Goal: Information Seeking & Learning: Learn about a topic

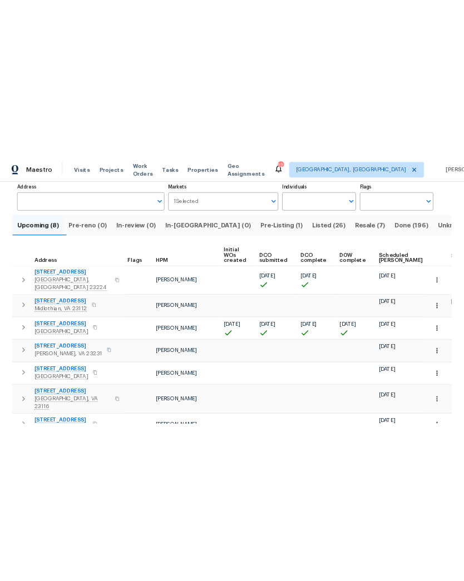
scroll to position [75, 0]
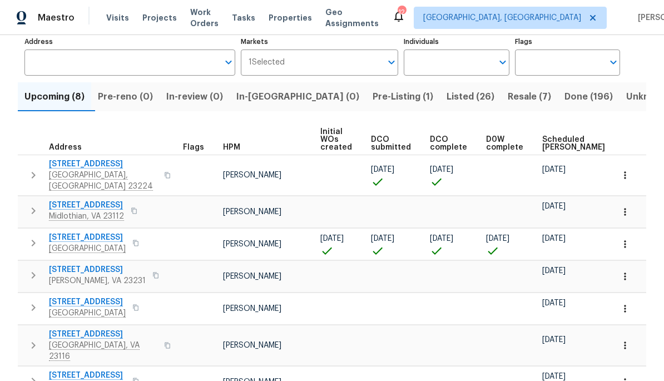
click at [77, 265] on span "[STREET_ADDRESS]" at bounding box center [97, 269] width 97 height 11
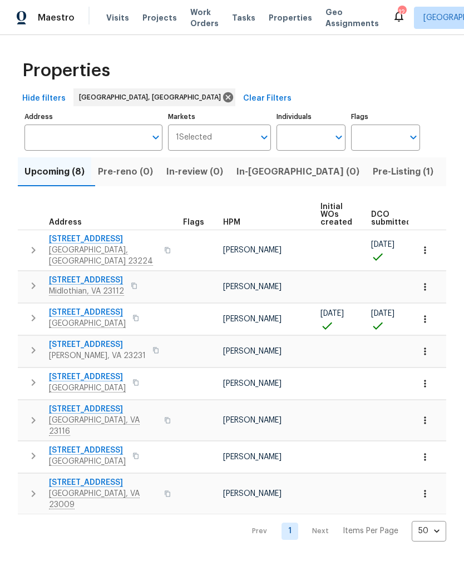
scroll to position [0, 0]
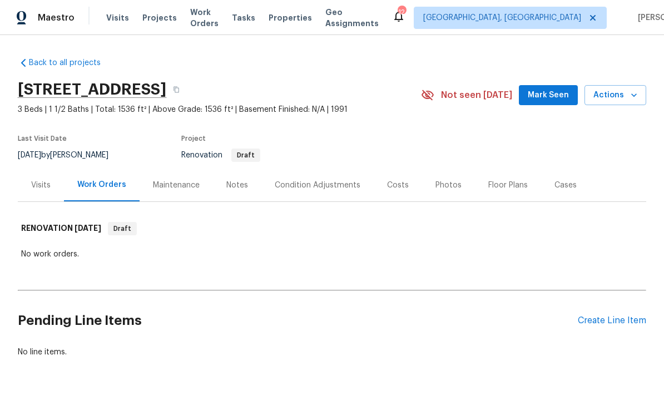
click at [323, 173] on div "Condition Adjustments" at bounding box center [317, 185] width 112 height 33
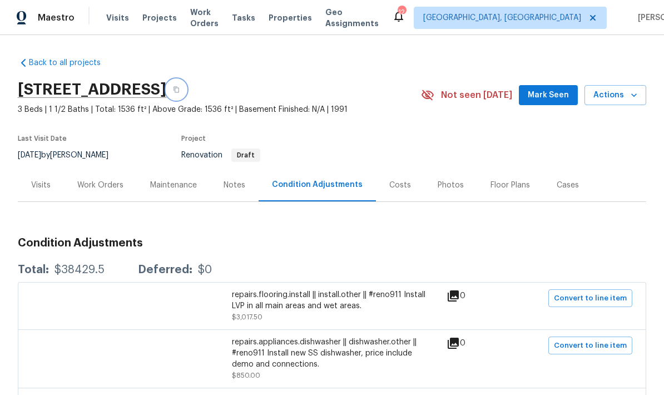
click at [186, 89] on button "button" at bounding box center [176, 90] width 20 height 20
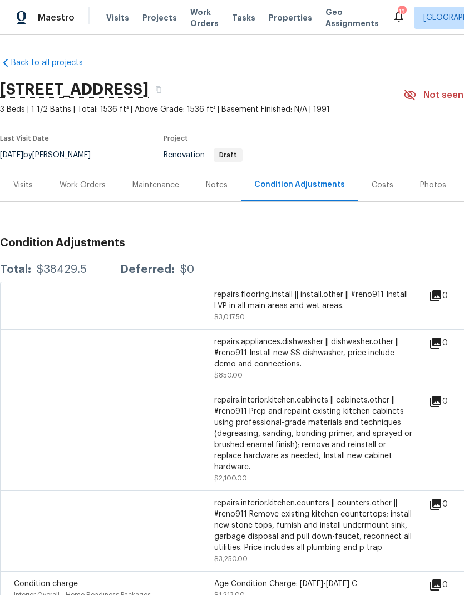
click at [398, 16] on div "12" at bounding box center [402, 12] width 8 height 11
click at [392, 12] on icon at bounding box center [398, 15] width 13 height 13
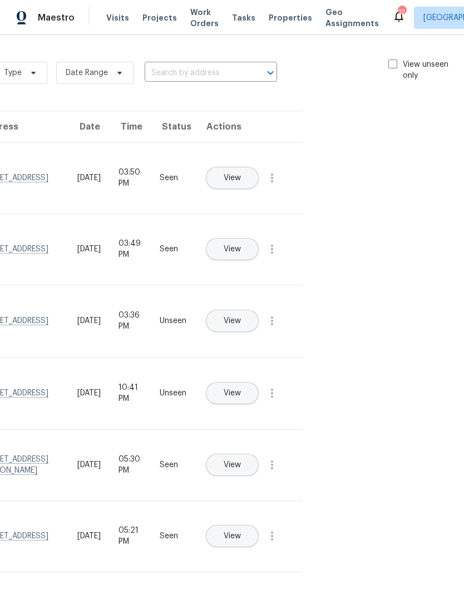
scroll to position [0, 125]
click at [393, 61] on span at bounding box center [393, 64] width 9 height 9
click at [393, 61] on input "View unseen only" at bounding box center [392, 62] width 7 height 7
checkbox input "true"
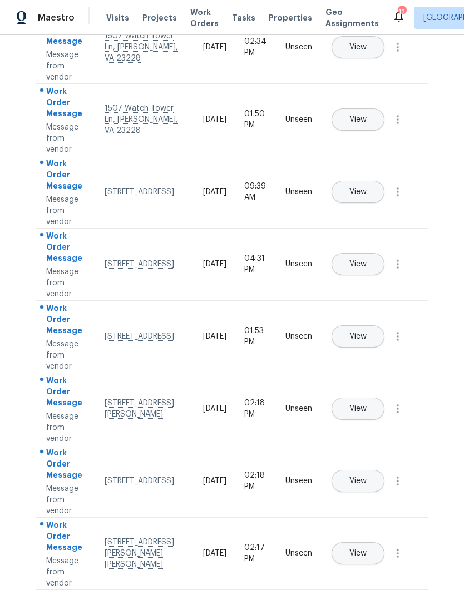
scroll to position [276, 0]
click at [367, 260] on span "View" at bounding box center [357, 264] width 17 height 8
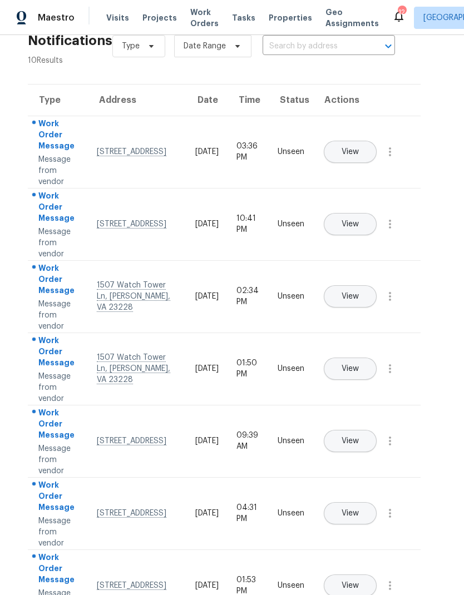
scroll to position [26, 8]
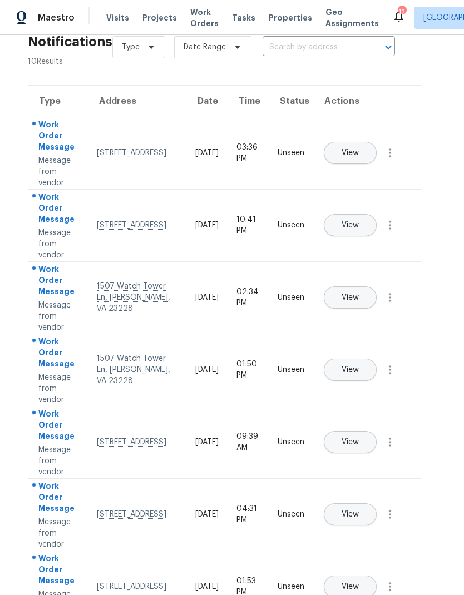
click at [377, 142] on button "View" at bounding box center [350, 153] width 53 height 22
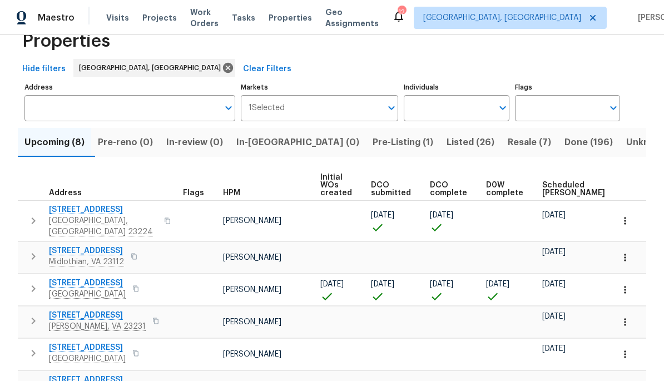
scroll to position [36, 0]
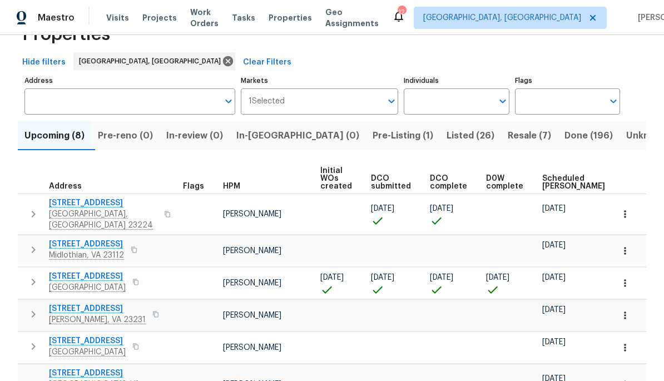
click at [508, 141] on span "Resale (7)" at bounding box center [529, 136] width 43 height 16
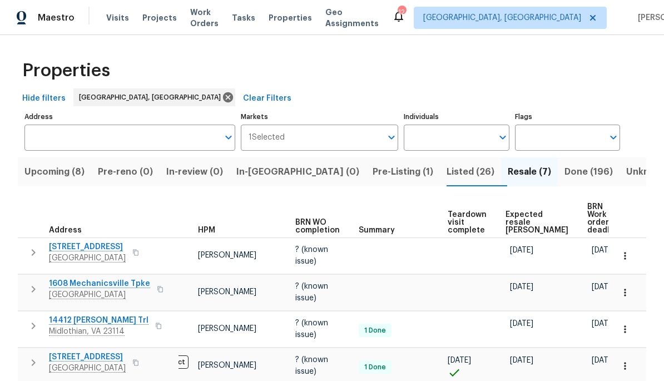
click at [55, 173] on span "Upcoming (8)" at bounding box center [54, 172] width 60 height 16
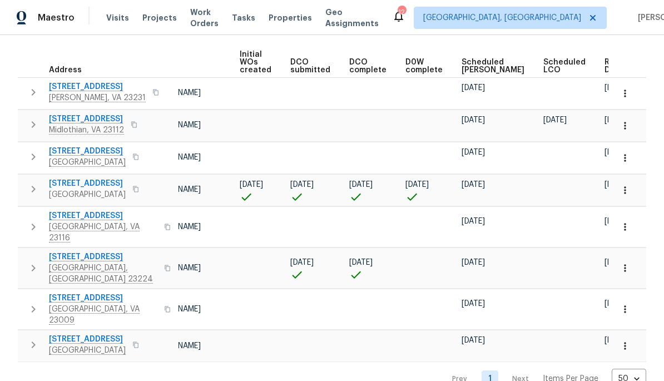
scroll to position [0, 80]
click at [606, 68] on span "Ready Date" at bounding box center [618, 66] width 24 height 16
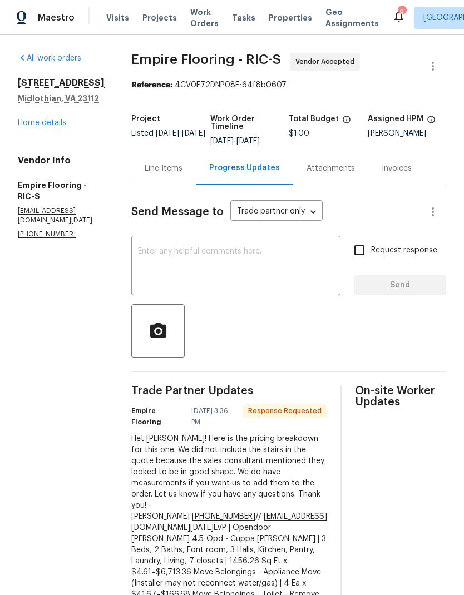
click at [171, 174] on div "Line Items" at bounding box center [164, 168] width 38 height 11
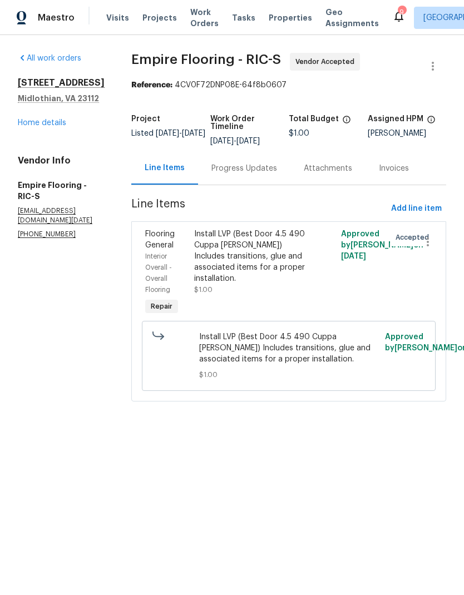
click at [31, 125] on link "Home details" at bounding box center [42, 123] width 48 height 8
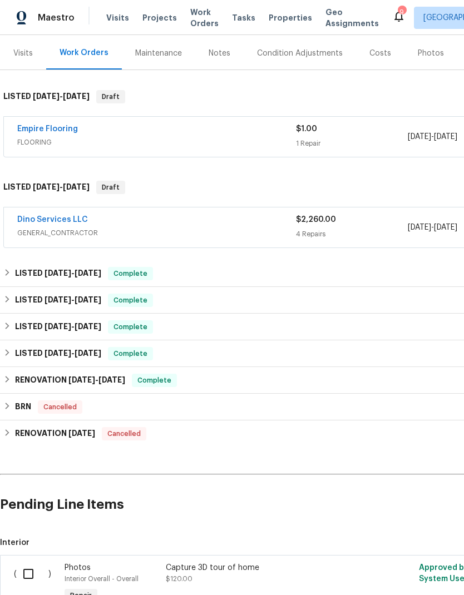
scroll to position [132, 0]
click at [23, 270] on h6 "LISTED 6/9/25 - 6/12/25" at bounding box center [58, 273] width 86 height 13
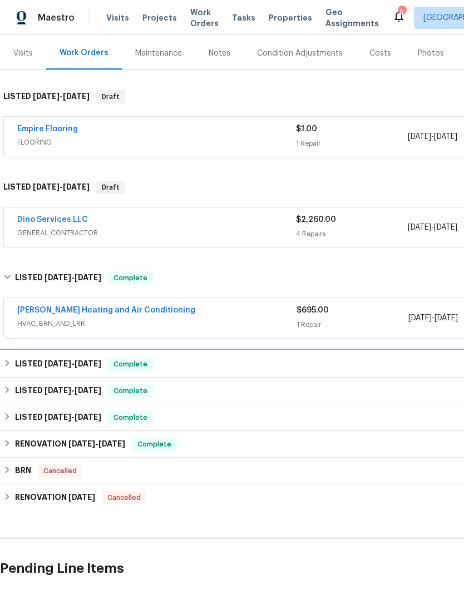
click at [25, 367] on h6 "LISTED 3/27/25 - 4/11/25" at bounding box center [58, 364] width 86 height 13
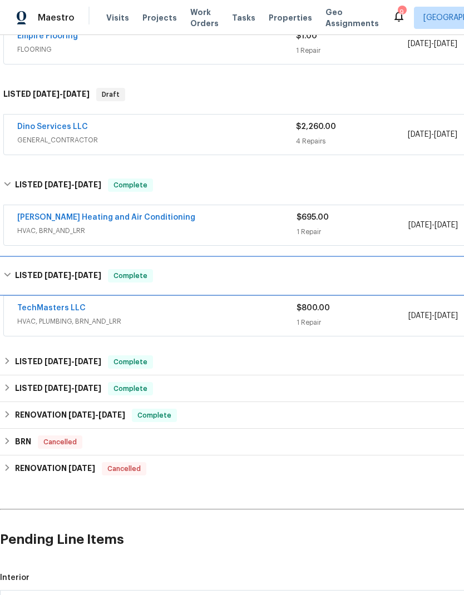
scroll to position [225, 0]
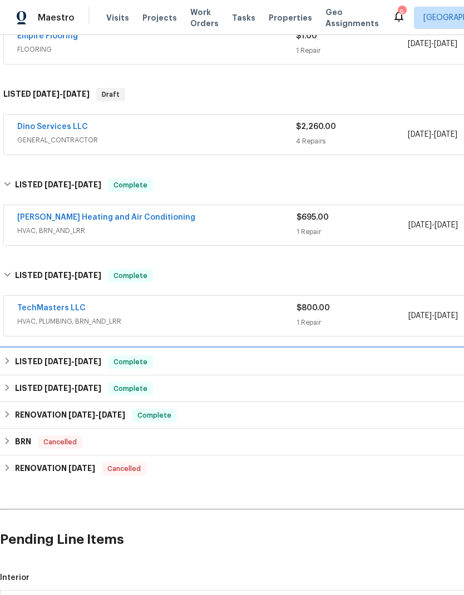
click at [34, 361] on h6 "LISTED 3/19/25 - 3/20/25" at bounding box center [58, 361] width 86 height 13
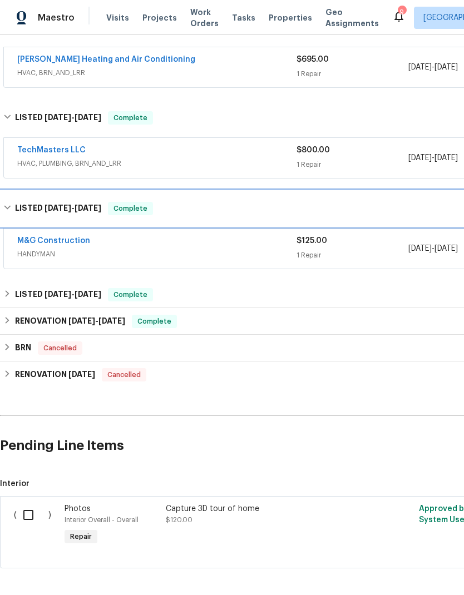
scroll to position [383, 0]
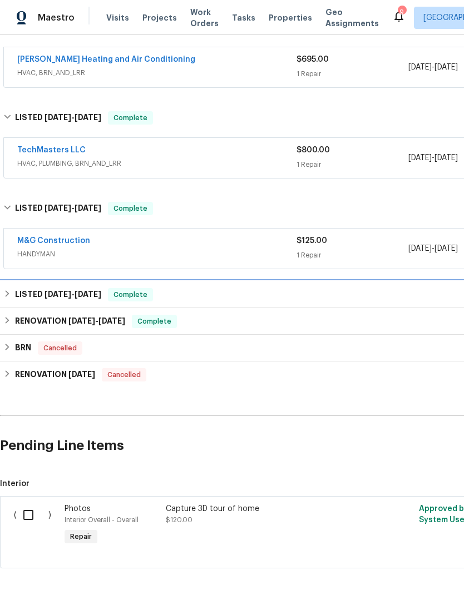
click at [31, 296] on h6 "LISTED 3/11/25 - 3/13/25" at bounding box center [58, 294] width 86 height 13
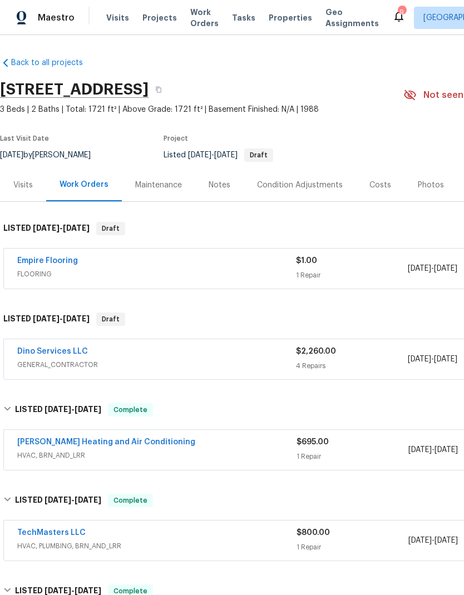
scroll to position [0, 0]
